Goal: Use online tool/utility: Utilize a website feature to perform a specific function

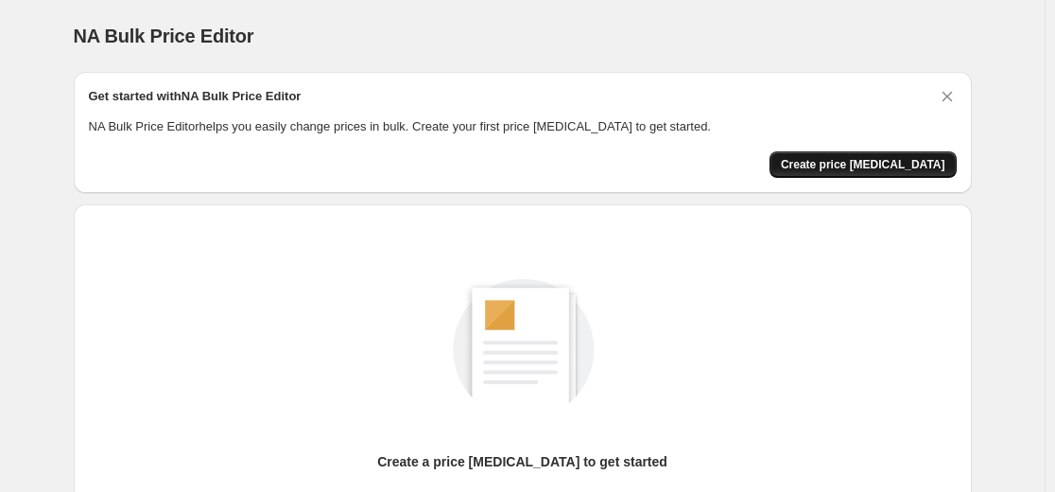
click at [842, 165] on span "Create price [MEDICAL_DATA]" at bounding box center [863, 164] width 165 height 15
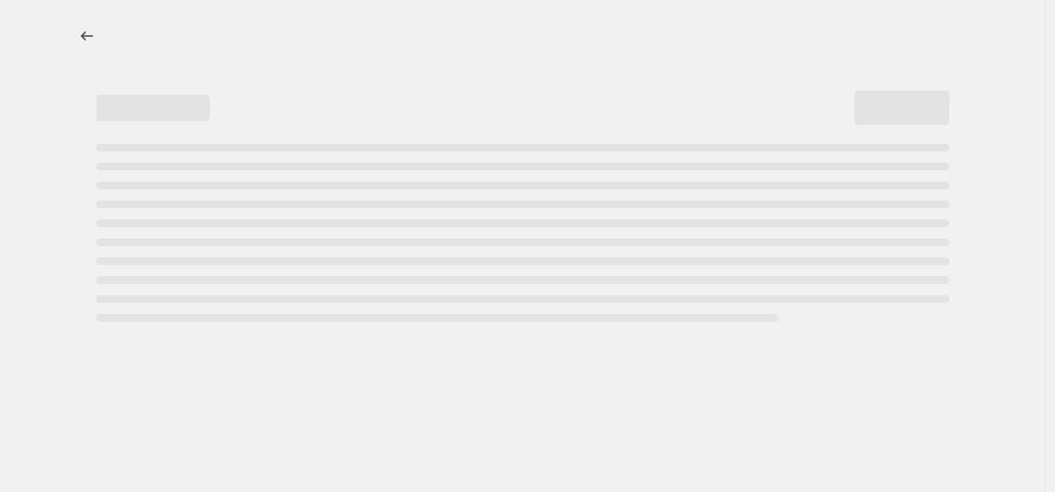
select select "percentage"
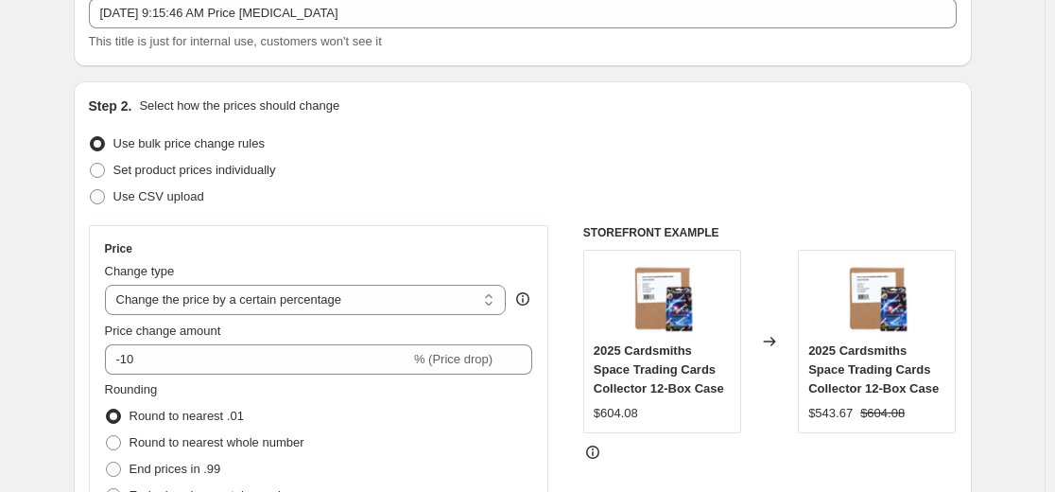
scroll to position [284, 0]
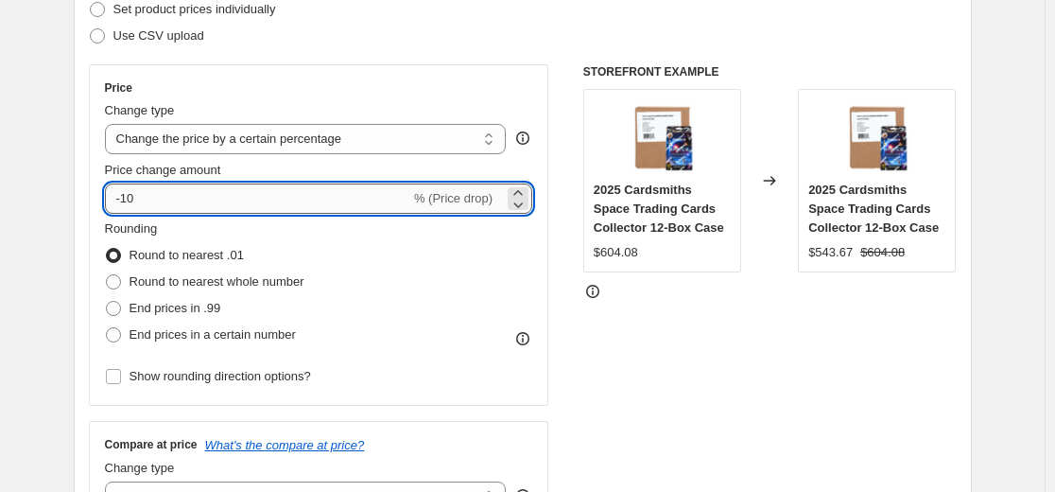
click at [388, 212] on input "-10" at bounding box center [257, 198] width 305 height 30
type input "-1"
type input "-30"
click at [626, 338] on div "STOREFRONT EXAMPLE 2025 Cardsmiths Space Trading Cards Collector 12-Box Case $6…" at bounding box center [770, 295] width 374 height 463
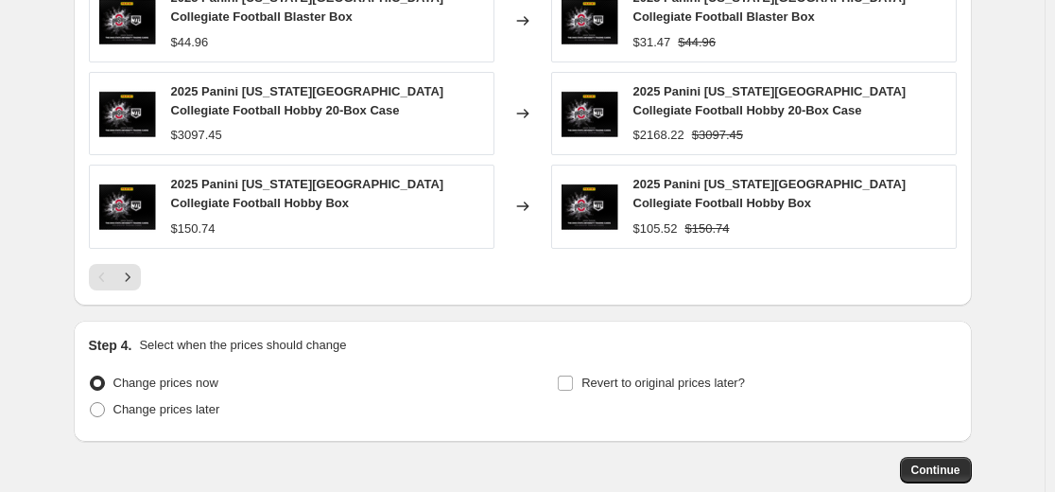
scroll to position [1424, 0]
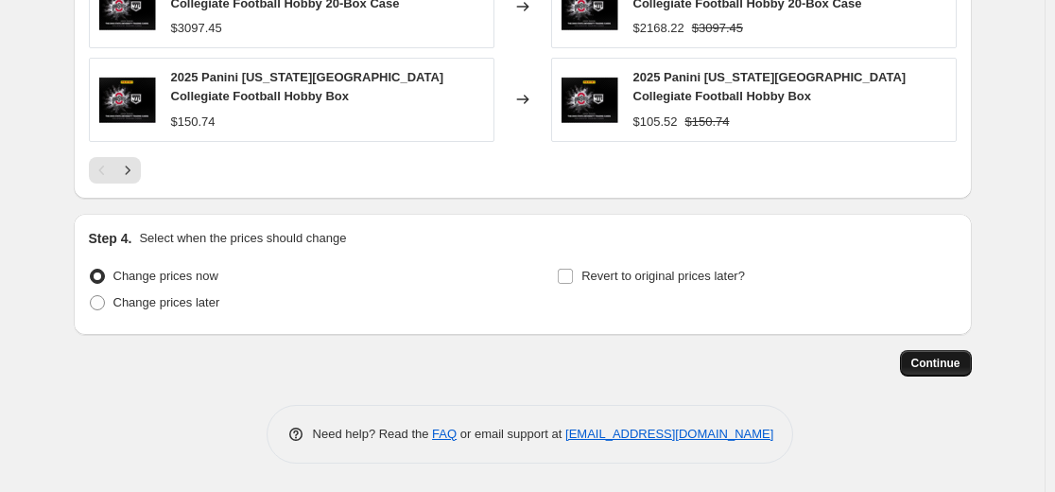
click at [919, 364] on span "Continue" at bounding box center [936, 363] width 49 height 15
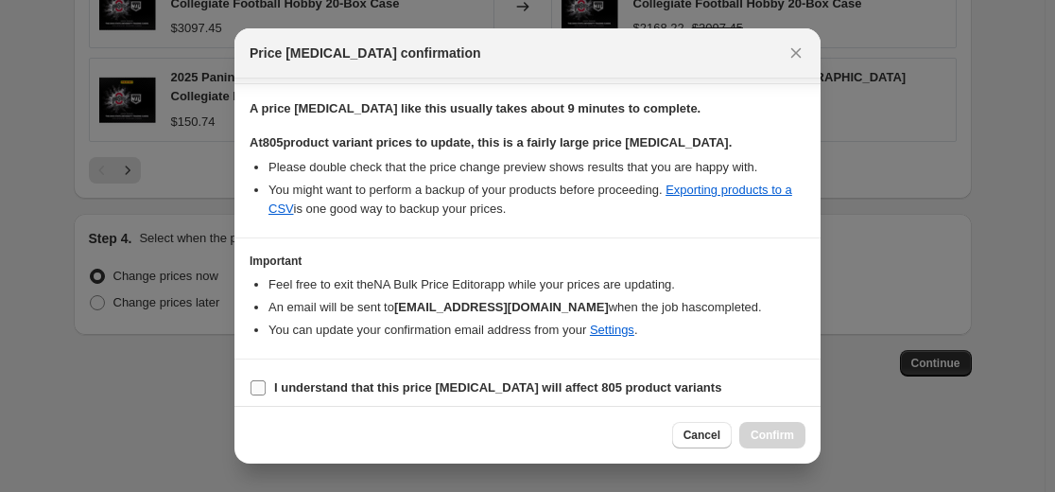
scroll to position [292, 0]
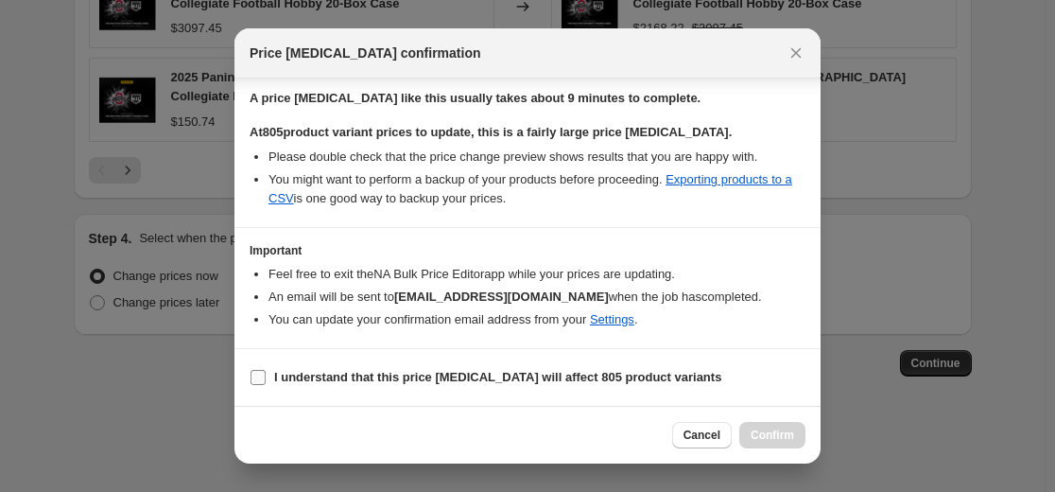
click at [392, 368] on span "I understand that this price [MEDICAL_DATA] will affect 805 product variants" at bounding box center [497, 377] width 447 height 19
click at [266, 370] on input "I understand that this price [MEDICAL_DATA] will affect 805 product variants" at bounding box center [258, 377] width 15 height 15
checkbox input "true"
click at [769, 446] on button "Confirm" at bounding box center [773, 435] width 66 height 26
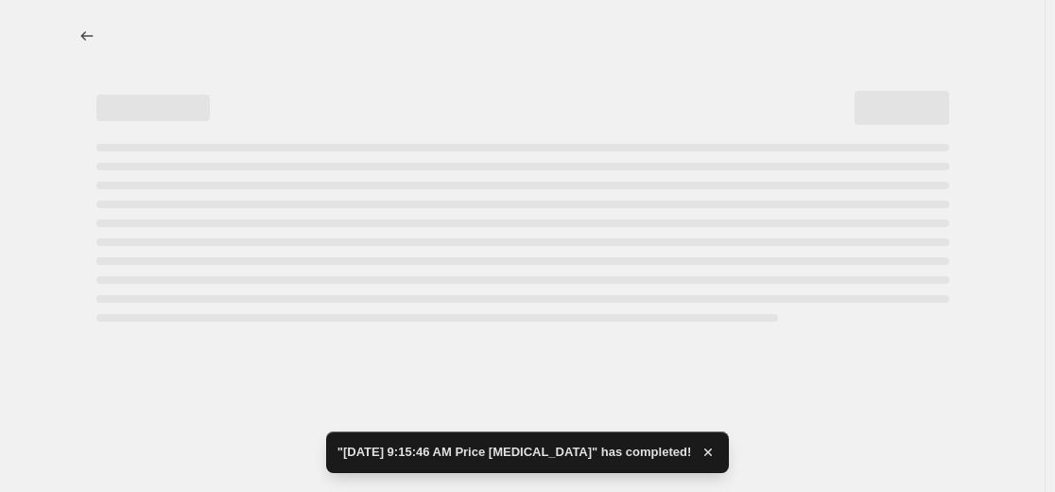
select select "percentage"
